Goal: Information Seeking & Learning: Learn about a topic

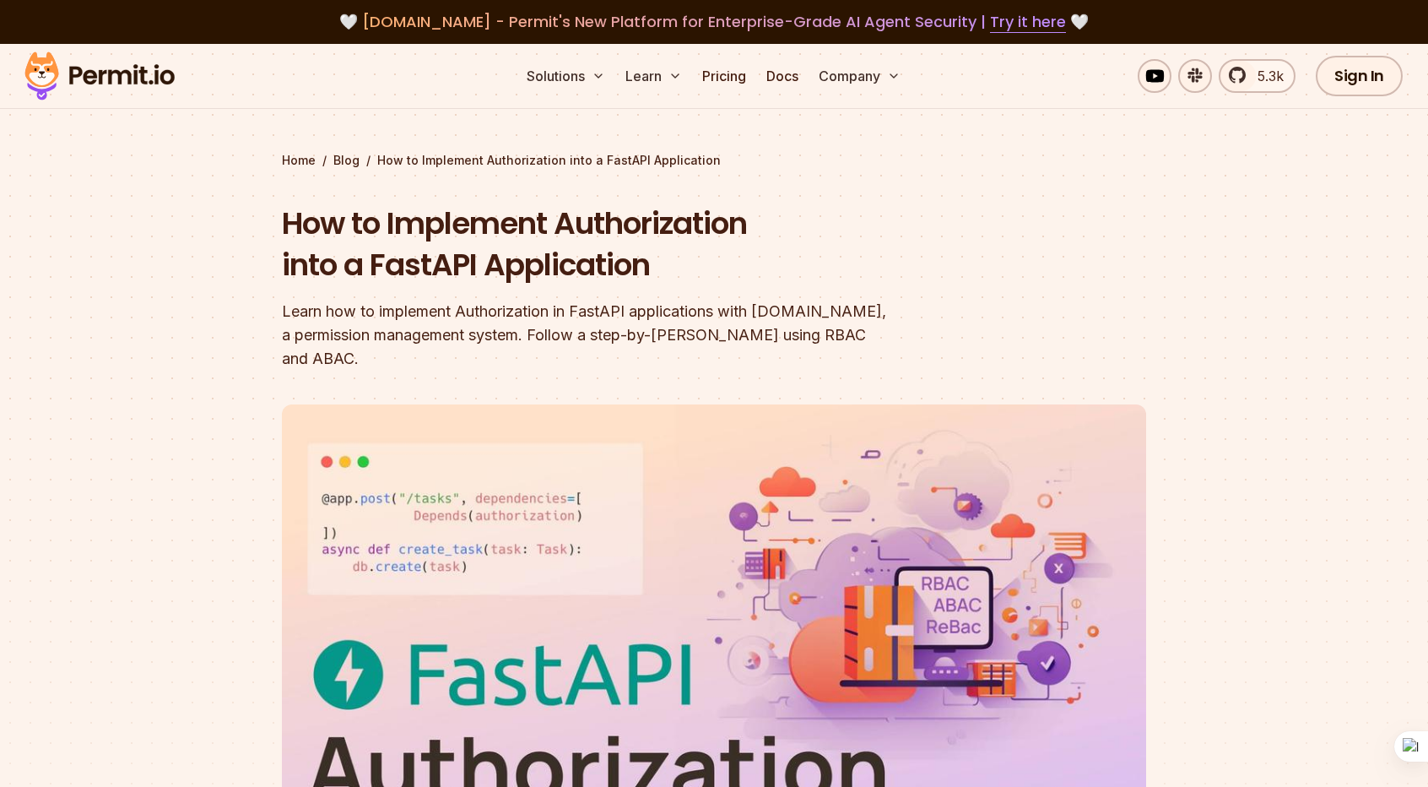
click at [112, 431] on div at bounding box center [714, 703] width 1428 height 635
click at [123, 82] on img at bounding box center [99, 75] width 165 height 57
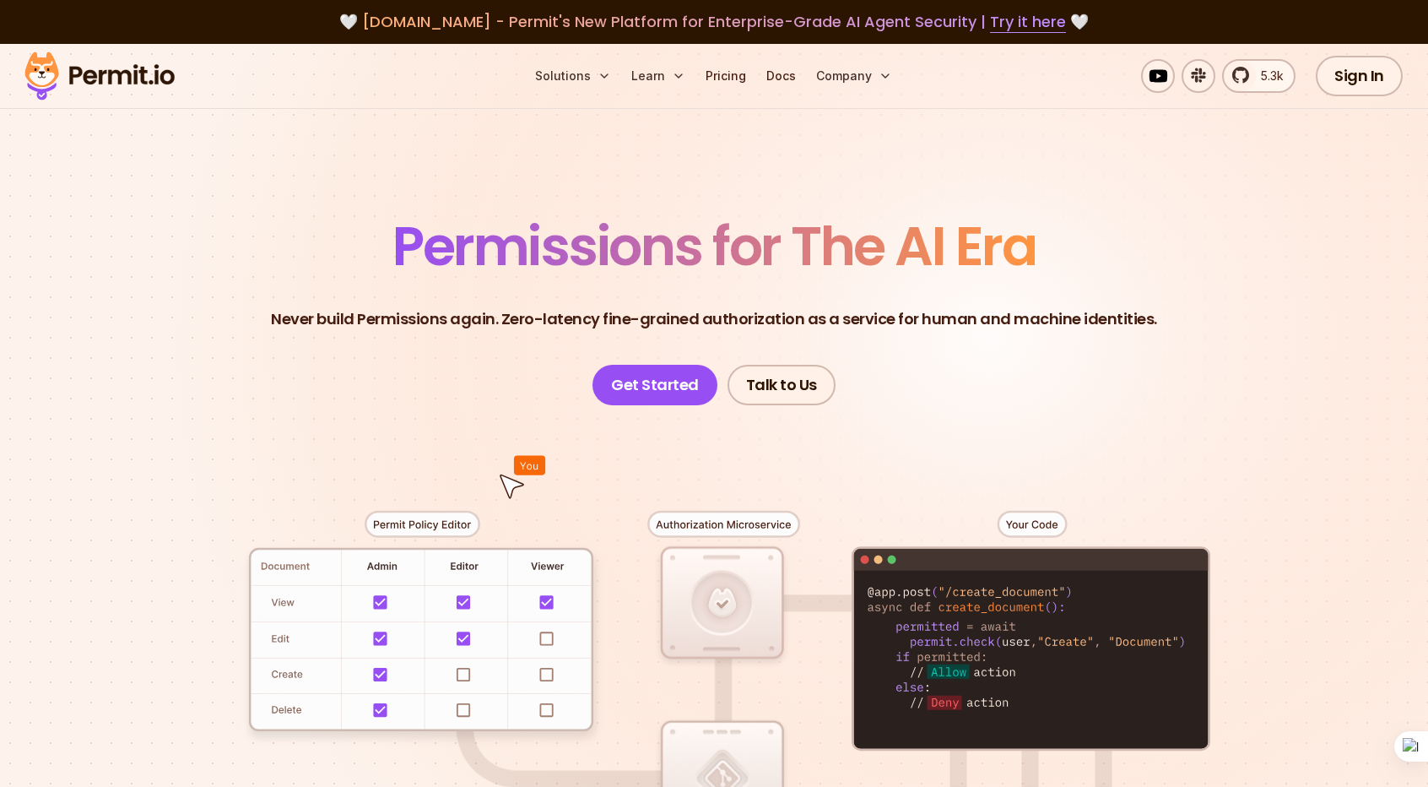
click at [123, 371] on header "Permissions for The AI Era Never build Permissions again. Zero-latency fine-gra…" at bounding box center [713, 312] width 1181 height 186
click at [123, 376] on section "Permissions for The AI Era Never build Permissions again. Zero-latency fine-gra…" at bounding box center [714, 601] width 1428 height 1114
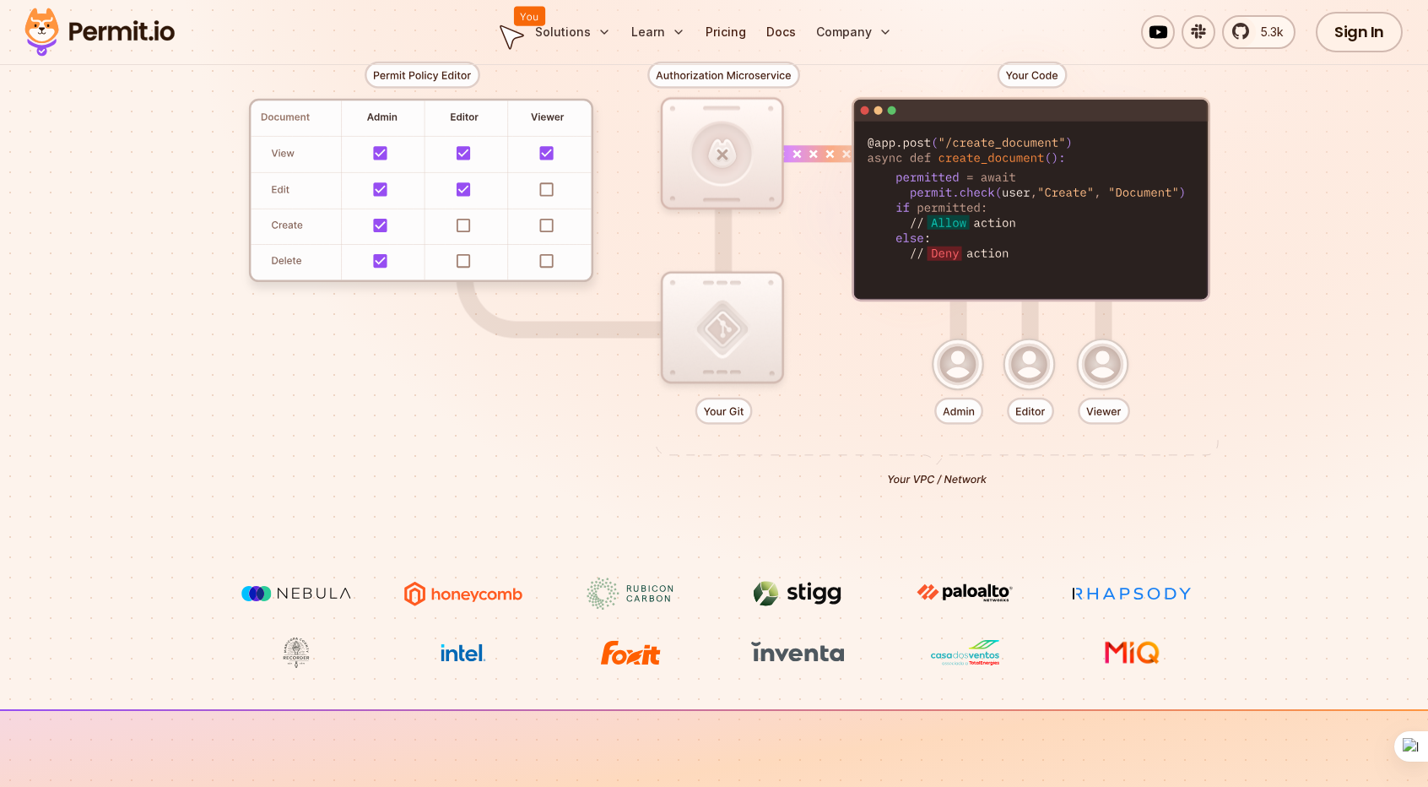
scroll to position [675, 0]
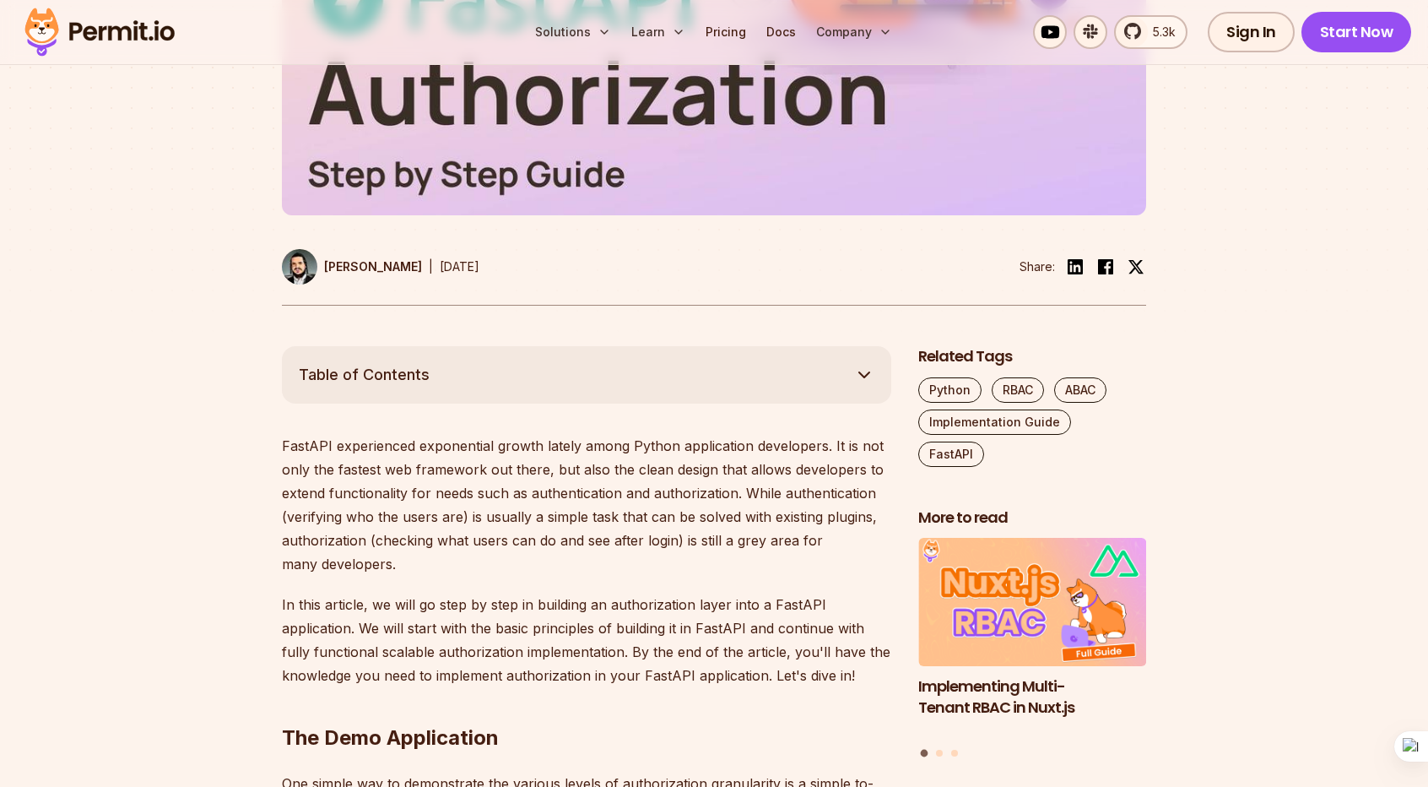
click at [181, 346] on div at bounding box center [714, 28] width 1428 height 635
